Goal: Task Accomplishment & Management: Manage account settings

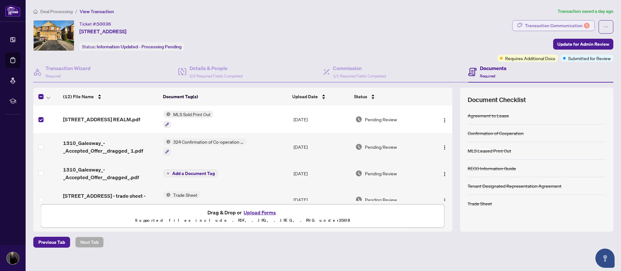
click at [567, 24] on div "Transaction Communication 5" at bounding box center [557, 25] width 65 height 10
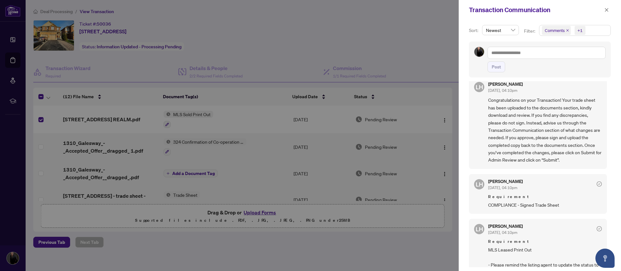
scroll to position [8, 0]
click at [607, 10] on icon "close" at bounding box center [606, 10] width 4 height 4
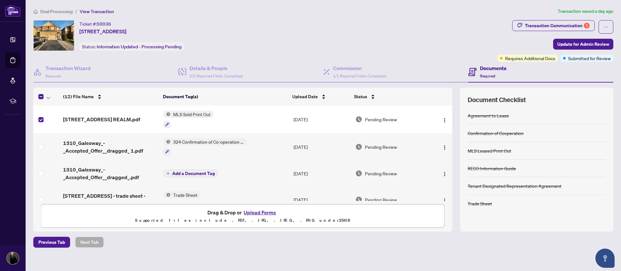
scroll to position [0, 0]
click at [102, 119] on span "[STREET_ADDRESS] REALM.pdf" at bounding box center [101, 120] width 77 height 8
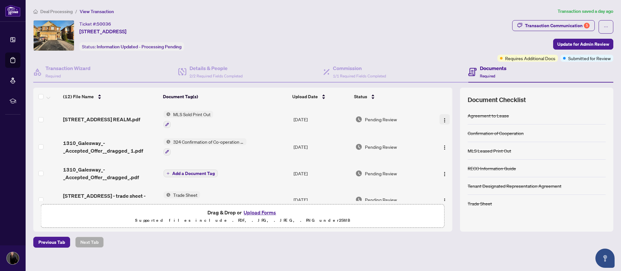
click at [444, 121] on img "button" at bounding box center [444, 120] width 5 height 5
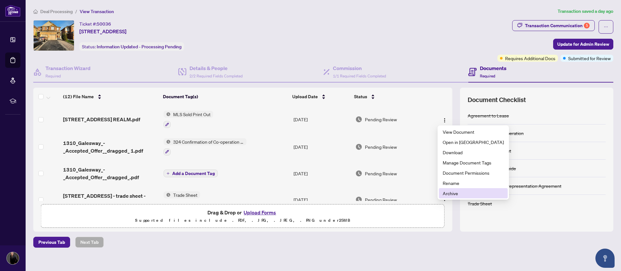
click at [451, 196] on span "Archive" at bounding box center [473, 193] width 61 height 7
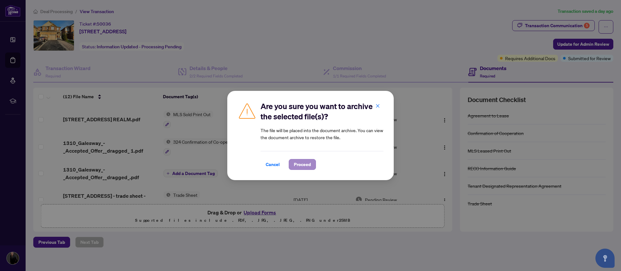
click at [307, 164] on span "Proceed" at bounding box center [302, 164] width 17 height 10
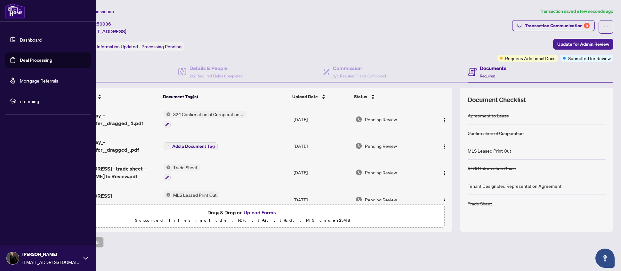
click at [20, 43] on link "Dashboard" at bounding box center [31, 40] width 22 height 6
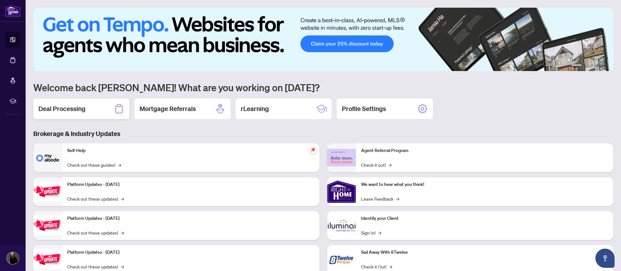
click at [60, 108] on h2 "Deal Processing" at bounding box center [61, 108] width 47 height 9
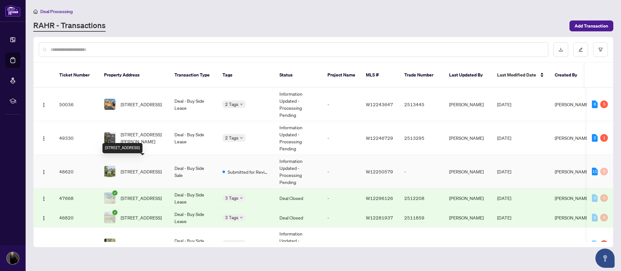
click at [141, 168] on span "[STREET_ADDRESS]" at bounding box center [141, 171] width 41 height 7
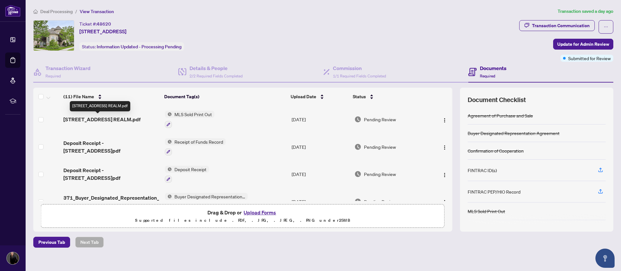
click at [113, 122] on span "[STREET_ADDRESS] REALM.pdf" at bounding box center [101, 120] width 77 height 8
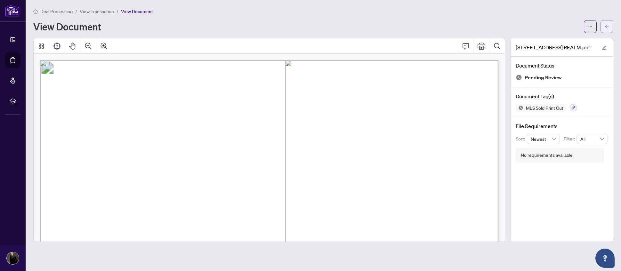
click at [605, 27] on icon "arrow-left" at bounding box center [607, 27] width 4 height 4
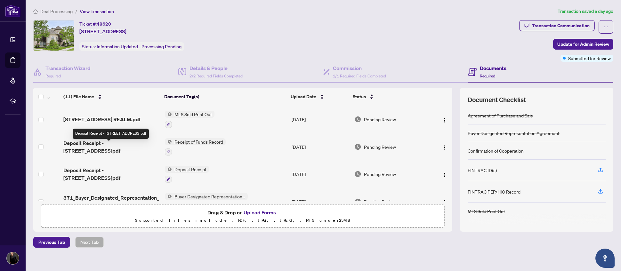
click at [105, 149] on span "Deposit Receipt - [STREET_ADDRESS]pdf" at bounding box center [111, 146] width 96 height 15
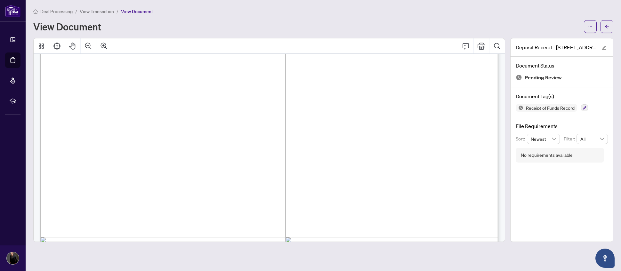
scroll to position [79, 0]
click at [605, 26] on icon "arrow-left" at bounding box center [607, 27] width 4 height 4
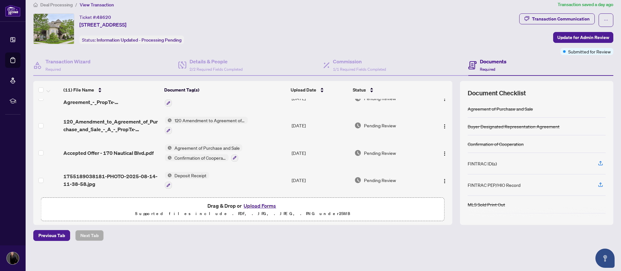
scroll to position [6, 0]
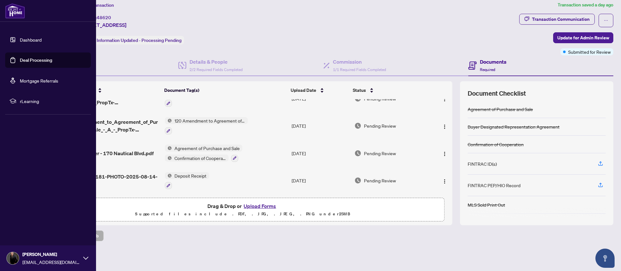
click at [20, 41] on link "Dashboard" at bounding box center [31, 40] width 22 height 6
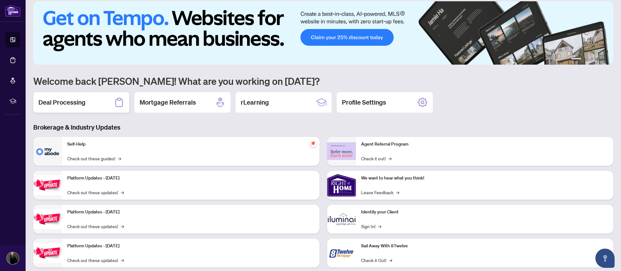
click at [71, 105] on h2 "Deal Processing" at bounding box center [61, 102] width 47 height 9
